Goal: Ask a question

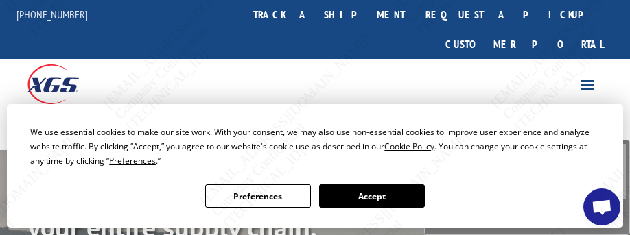
click at [602, 203] on span "Open chat" at bounding box center [602, 209] width 22 height 18
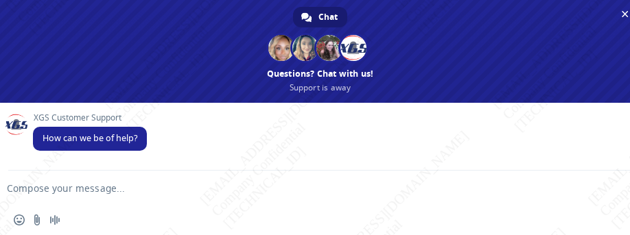
click at [64, 189] on textarea "Compose your message..." at bounding box center [298, 189] width 583 height 12
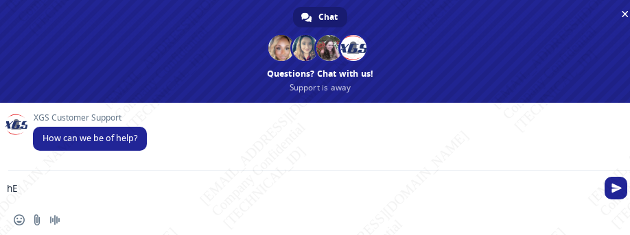
type textarea "h"
type textarea "Hello!"
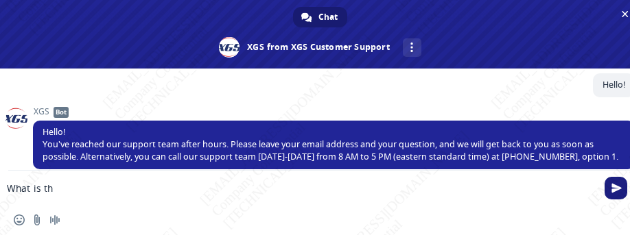
scroll to position [93, 0]
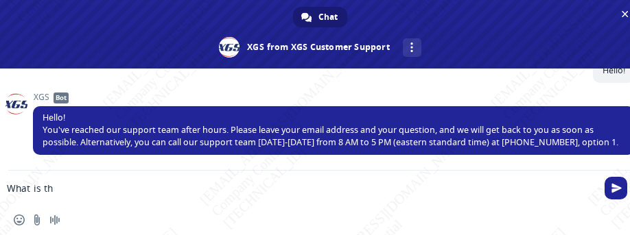
click at [108, 190] on textarea "What is th" at bounding box center [298, 189] width 583 height 12
click at [205, 185] on textarea "What is the status of a pickup" at bounding box center [298, 189] width 583 height 12
click at [207, 198] on form "What is the status of a pickup" at bounding box center [305, 189] width 583 height 37
click at [161, 189] on textarea "What is the status of a pickup" at bounding box center [298, 189] width 583 height 12
paste textarea "BG1031876725"
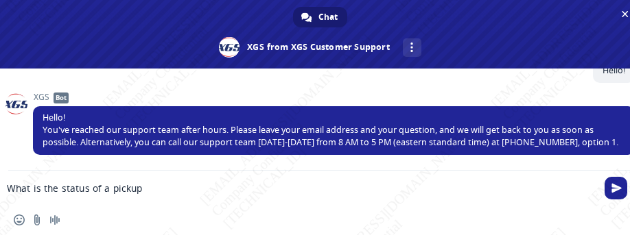
type textarea "What is the status of a pickup BG1031876725"
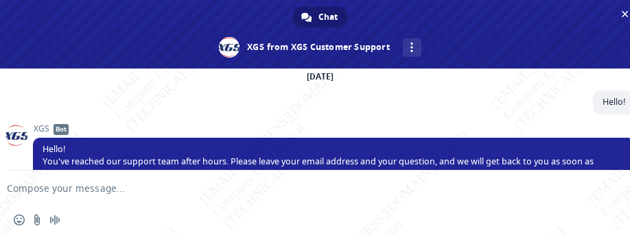
scroll to position [198, 0]
